Goal: Task Accomplishment & Management: Use online tool/utility

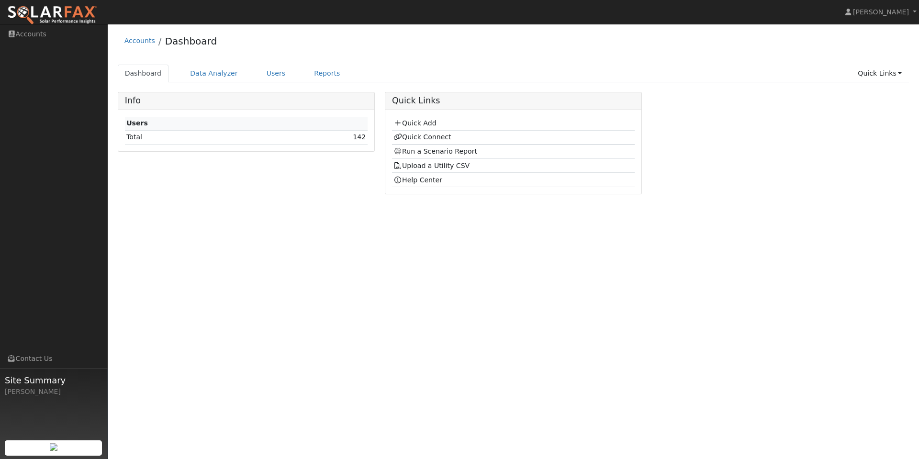
click at [362, 139] on link "142" at bounding box center [359, 137] width 13 height 8
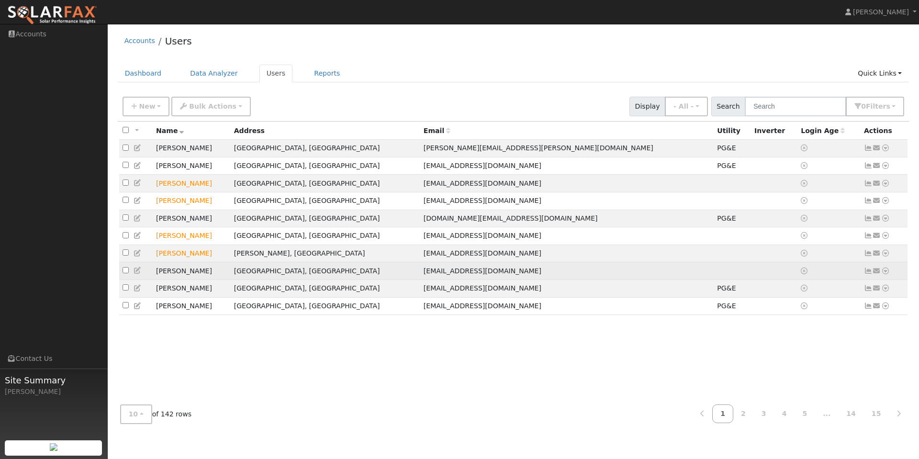
click at [886, 274] on icon at bounding box center [885, 271] width 9 height 7
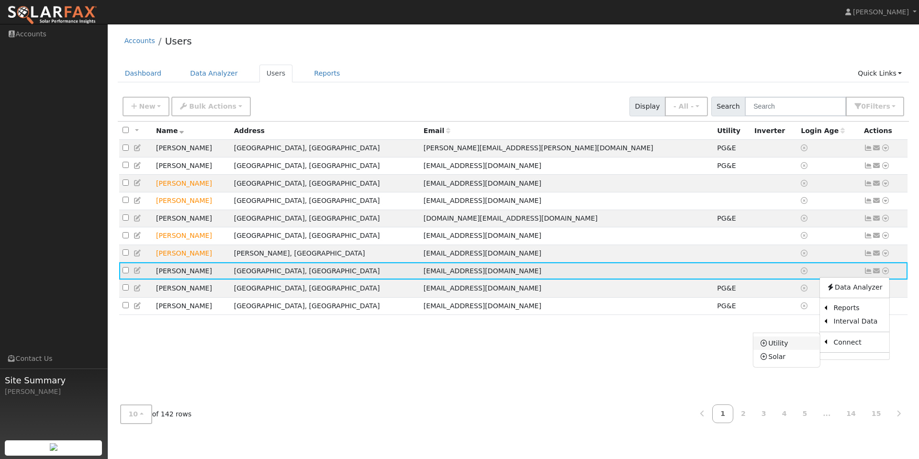
click at [789, 350] on link "Utility" at bounding box center [787, 343] width 67 height 13
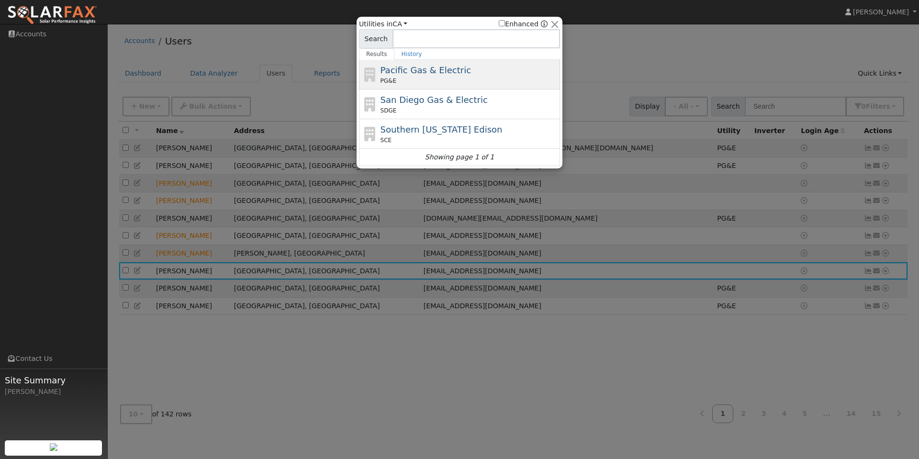
click at [443, 75] on span "Pacific Gas & Electric" at bounding box center [426, 70] width 90 height 10
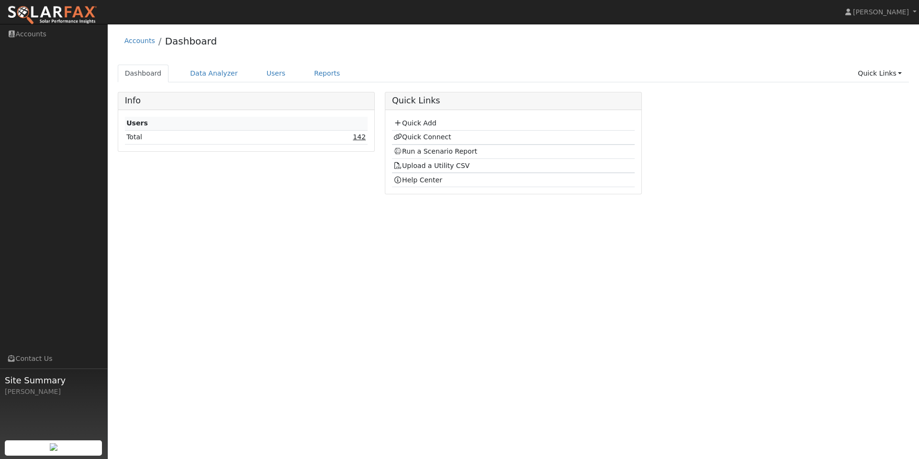
click at [361, 137] on link "142" at bounding box center [359, 137] width 13 height 8
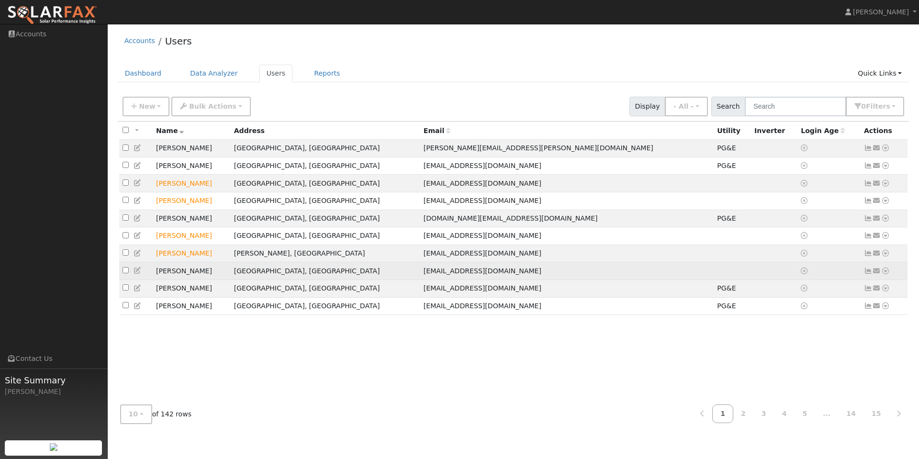
click at [886, 274] on icon at bounding box center [885, 271] width 9 height 7
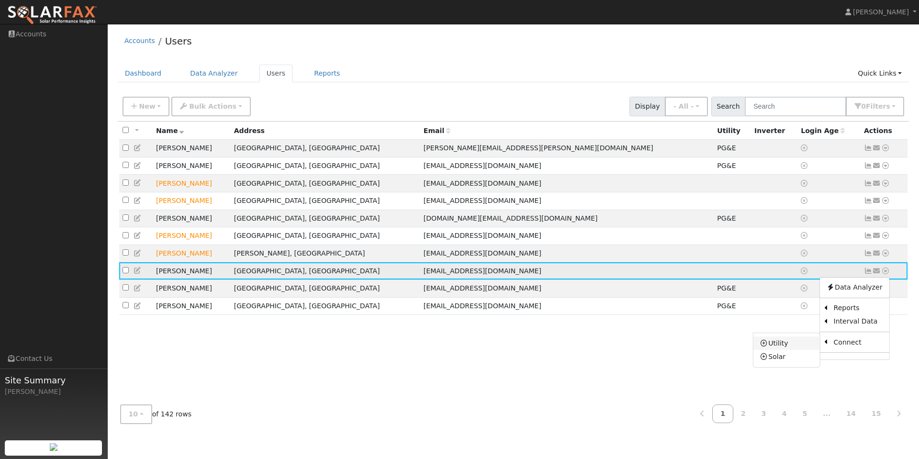
click at [794, 350] on link "Utility" at bounding box center [787, 343] width 67 height 13
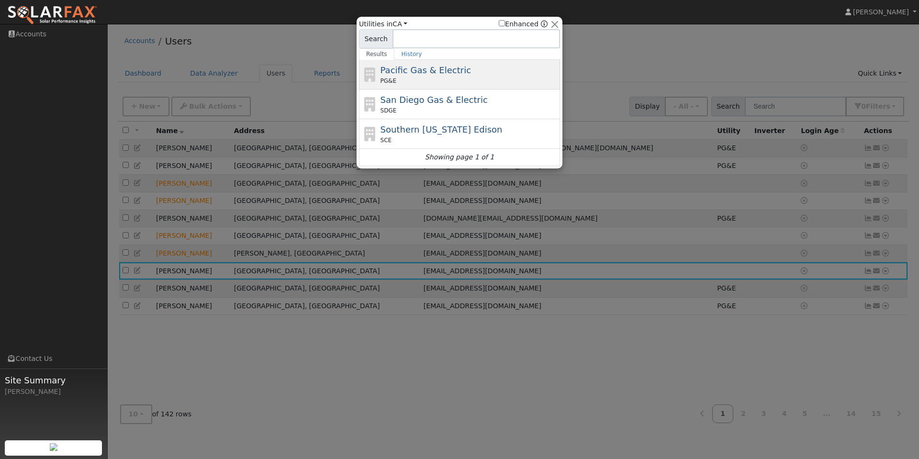
click at [410, 77] on div "Pacific Gas & Electric PG&E" at bounding box center [470, 75] width 178 height 22
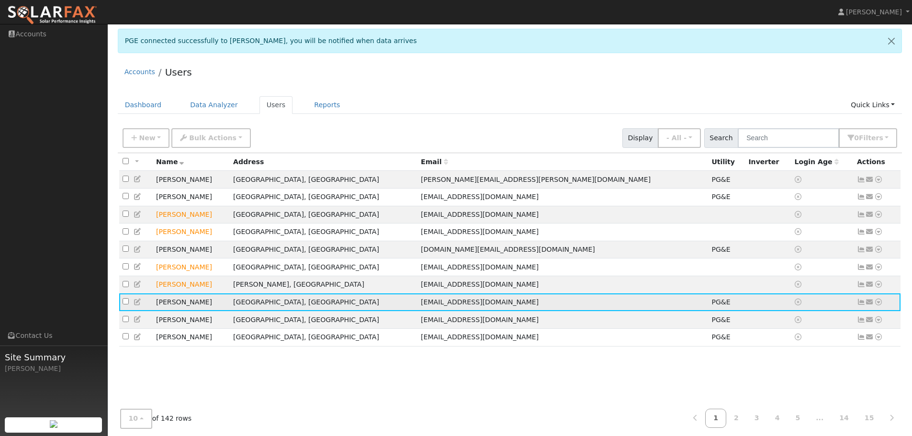
click at [879, 305] on icon at bounding box center [878, 302] width 9 height 7
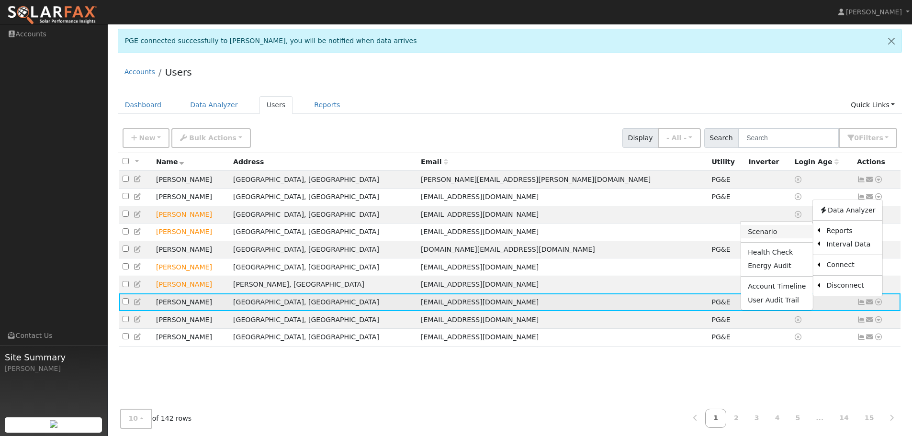
click at [795, 238] on link "Scenario" at bounding box center [776, 231] width 71 height 13
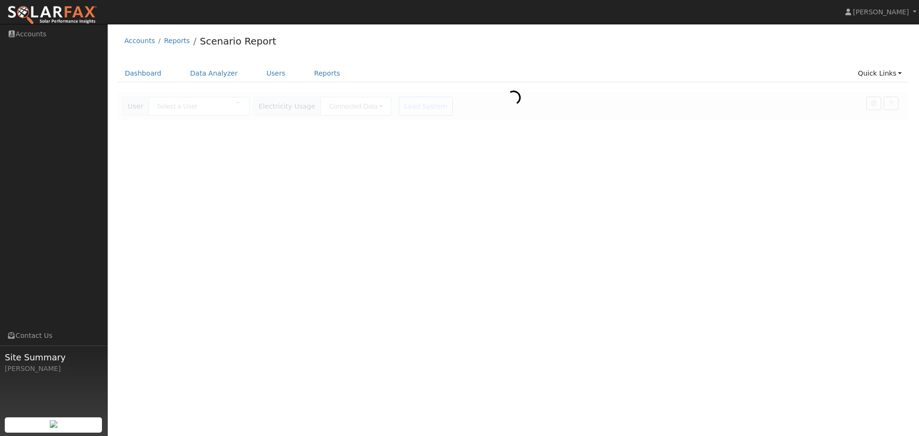
type input "[PERSON_NAME]"
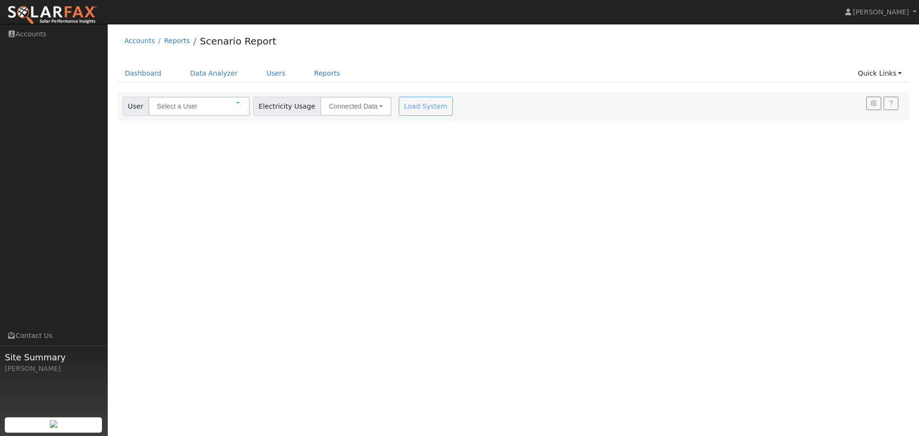
type input "[PERSON_NAME]"
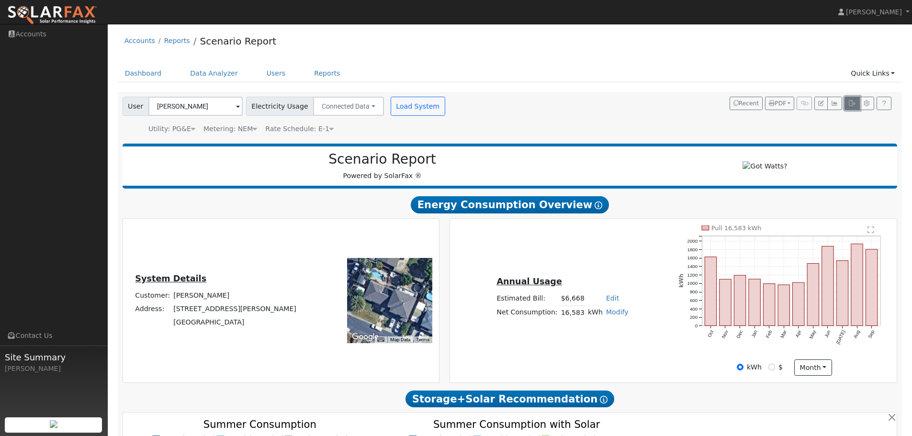
click at [851, 104] on icon "button" at bounding box center [851, 104] width 7 height 6
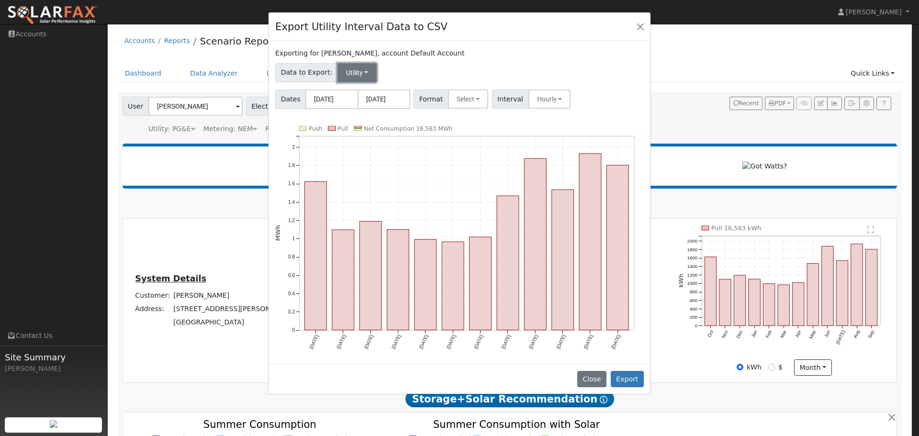
click at [365, 74] on button "Utility" at bounding box center [358, 72] width 40 height 19
click at [470, 45] on div "Exporting for [PERSON_NAME], account Default Account Data to Export: Utility Ut…" at bounding box center [460, 202] width 382 height 323
click at [638, 376] on button "Export" at bounding box center [627, 379] width 33 height 16
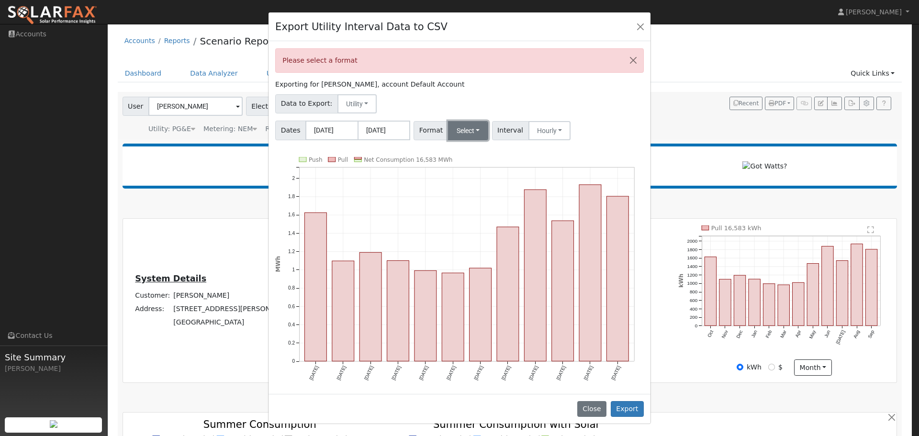
click at [465, 135] on button "Select" at bounding box center [468, 130] width 41 height 19
click at [464, 241] on link "OpenSolar" at bounding box center [480, 239] width 68 height 13
click at [626, 407] on button "Export" at bounding box center [627, 409] width 33 height 16
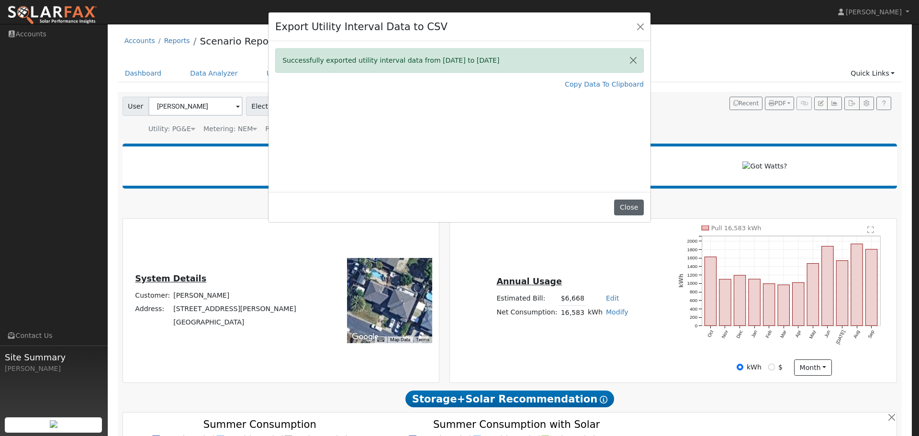
click at [631, 209] on button "Close" at bounding box center [628, 208] width 29 height 16
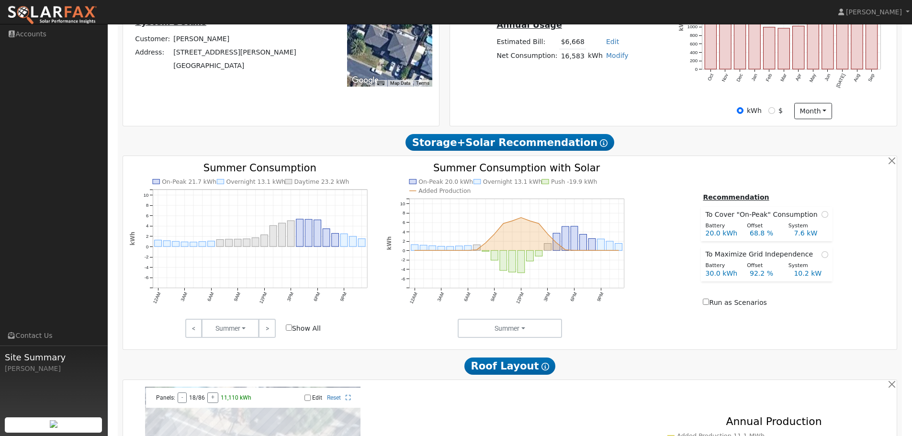
scroll to position [335, 0]
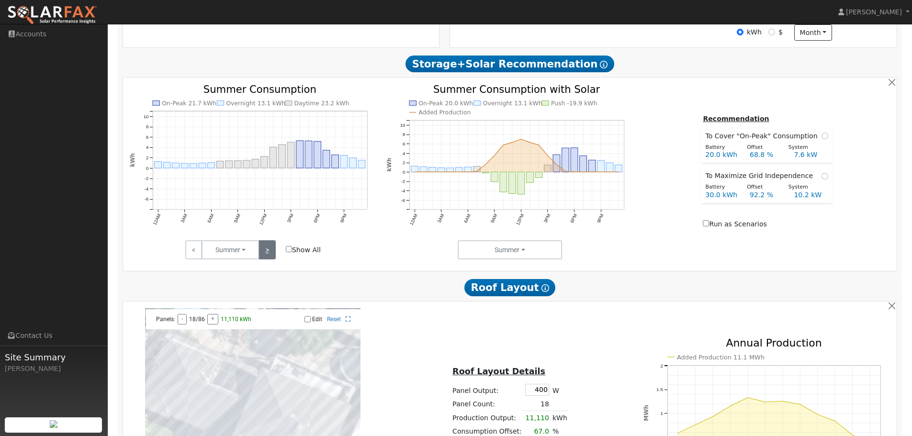
click at [271, 254] on link ">" at bounding box center [267, 249] width 17 height 19
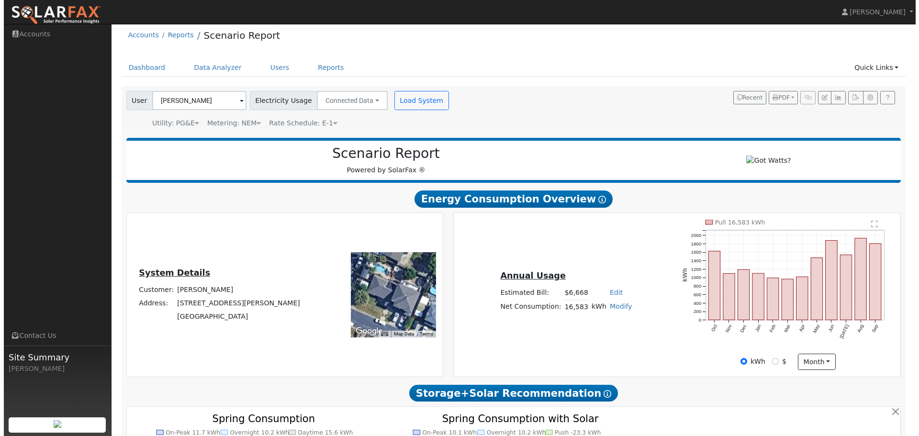
scroll to position [0, 0]
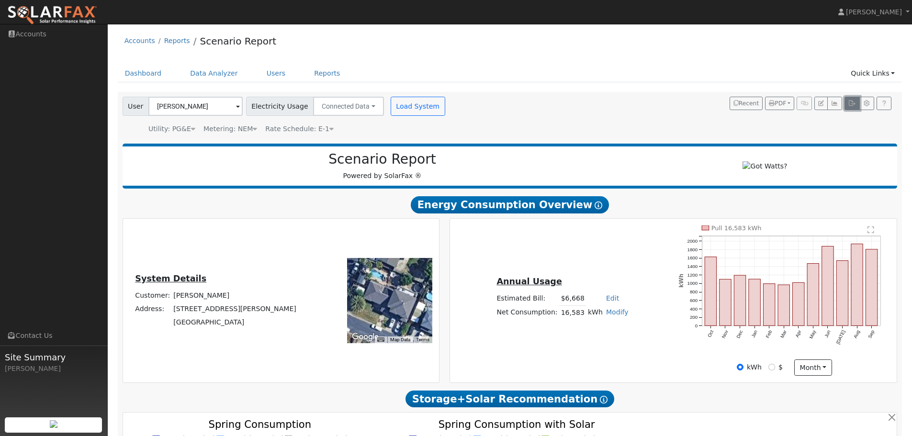
click at [851, 107] on button "button" at bounding box center [852, 103] width 15 height 13
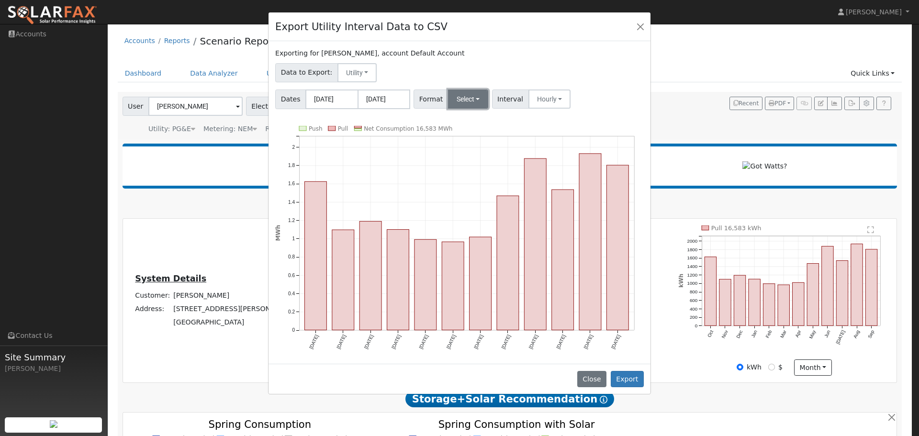
click at [468, 99] on button "Select" at bounding box center [468, 99] width 41 height 19
click at [482, 183] on link "Aurora" at bounding box center [480, 181] width 68 height 13
click at [633, 376] on button "Export" at bounding box center [627, 379] width 33 height 16
